Goal: Task Accomplishment & Management: Manage account settings

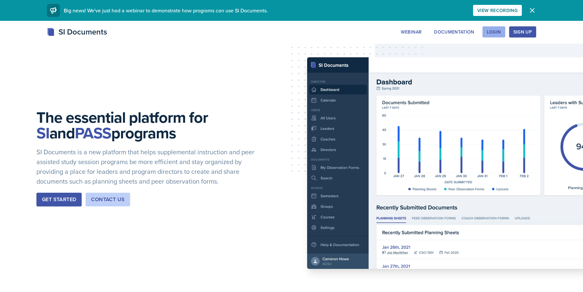
click at [491, 30] on div "Login" at bounding box center [494, 31] width 14 height 5
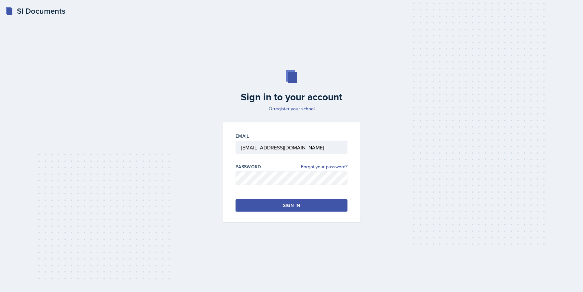
click at [261, 210] on button "Sign in" at bounding box center [292, 205] width 112 height 12
click at [265, 210] on button "Sign in" at bounding box center [292, 205] width 112 height 12
click at [284, 205] on div "Sign in" at bounding box center [291, 205] width 17 height 7
click at [293, 147] on input "[PERSON_NAME]" at bounding box center [292, 148] width 112 height 14
type input "[EMAIL_ADDRESS][DOMAIN_NAME]"
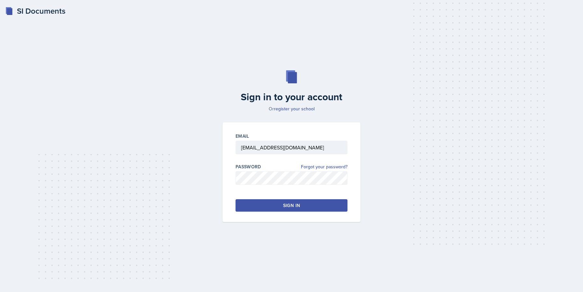
click at [273, 199] on button "Sign in" at bounding box center [292, 205] width 112 height 12
click at [320, 168] on link "Forgot your password?" at bounding box center [324, 166] width 47 height 7
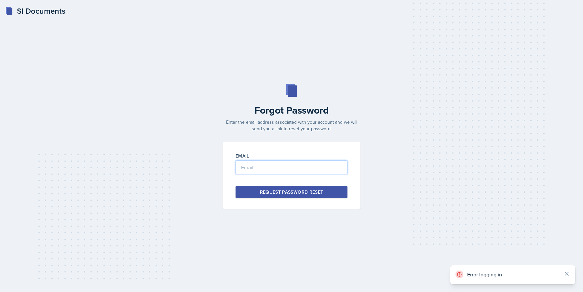
click at [291, 164] on input "email" at bounding box center [292, 167] width 112 height 14
type input "[EMAIL_ADDRESS][DOMAIN_NAME]"
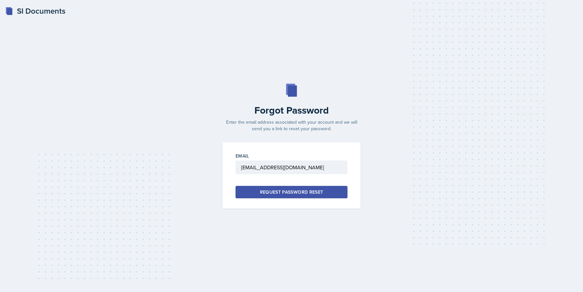
click at [302, 196] on button "Request Password Reset" at bounding box center [292, 192] width 112 height 12
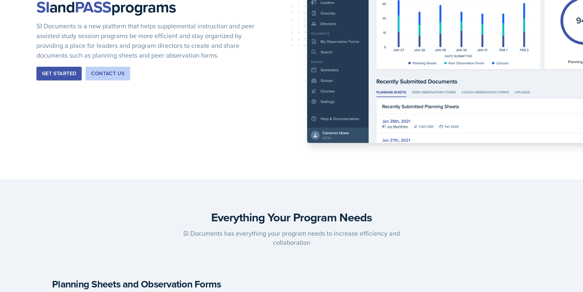
scroll to position [133, 0]
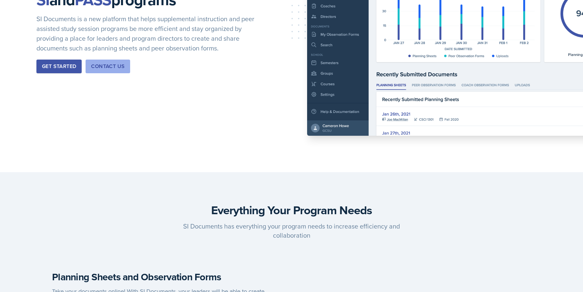
click at [102, 66] on div "Contact Us" at bounding box center [108, 67] width 34 height 8
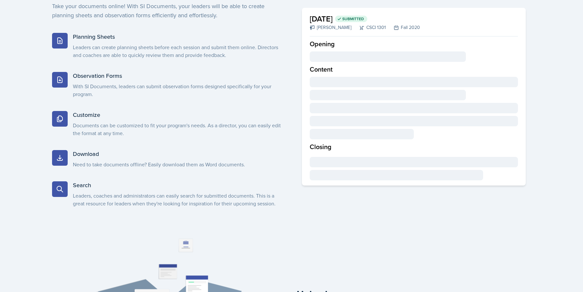
scroll to position [419, 0]
